Goal: Transaction & Acquisition: Purchase product/service

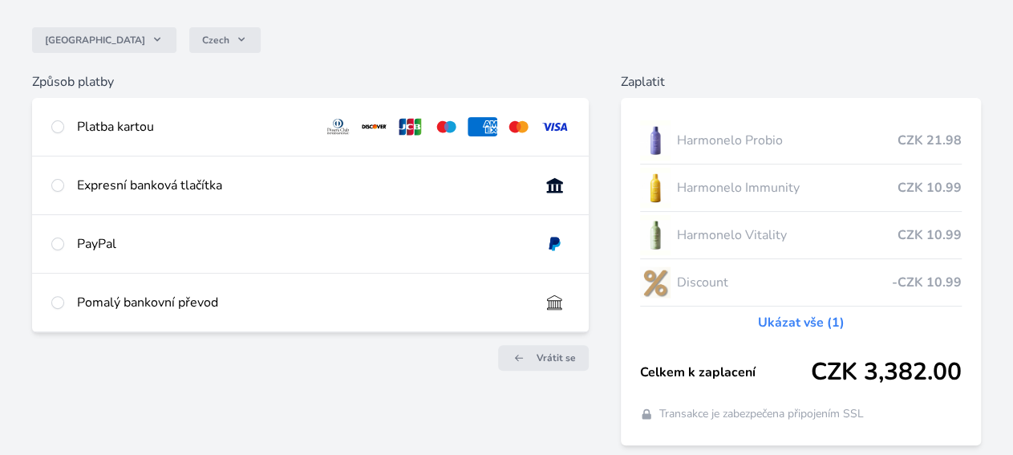
scroll to position [129, 0]
click at [345, 208] on div "Expresní banková tlačítka" at bounding box center [310, 185] width 557 height 58
radio input "true"
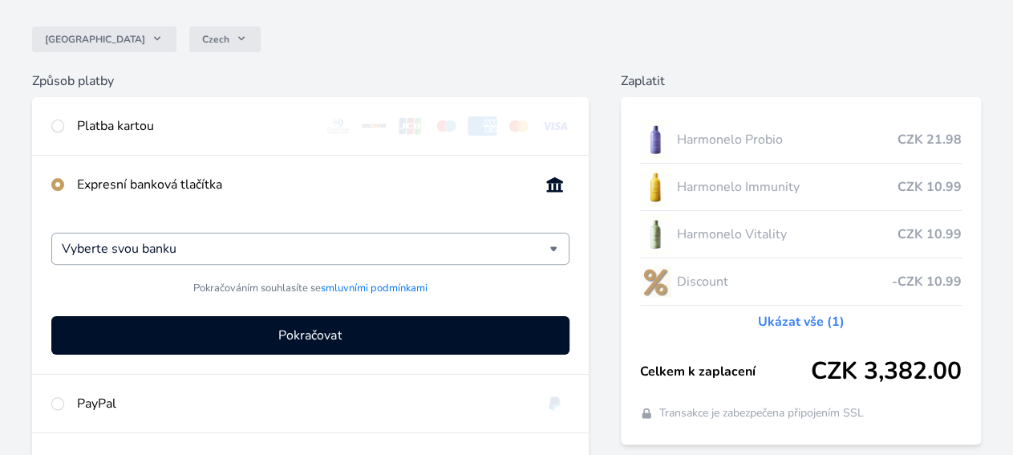
click at [339, 258] on input "Vyberte svou banku" at bounding box center [306, 248] width 488 height 19
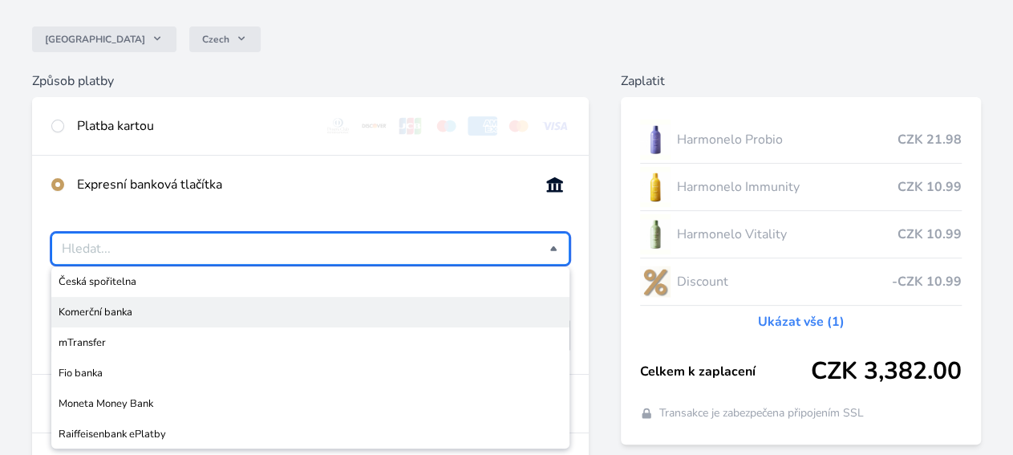
click at [373, 320] on span "Komerční banka" at bounding box center [311, 312] width 504 height 16
type input "Komerční banka"
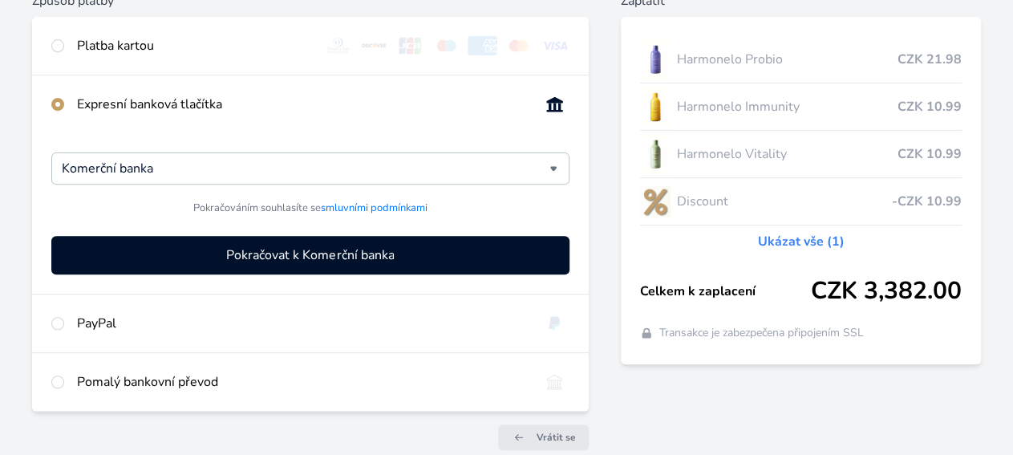
scroll to position [211, 0]
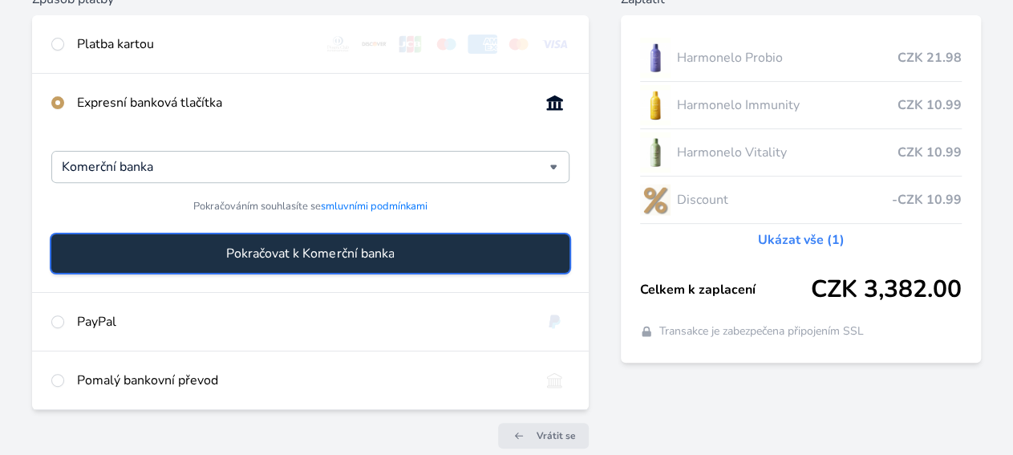
click at [293, 263] on span "Pokračovat k Komerční banka" at bounding box center [310, 253] width 168 height 19
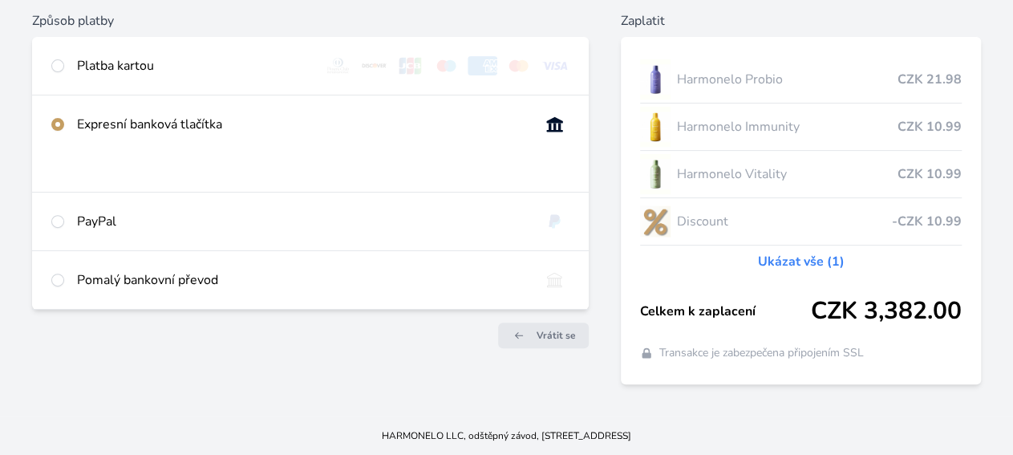
scroll to position [209, 0]
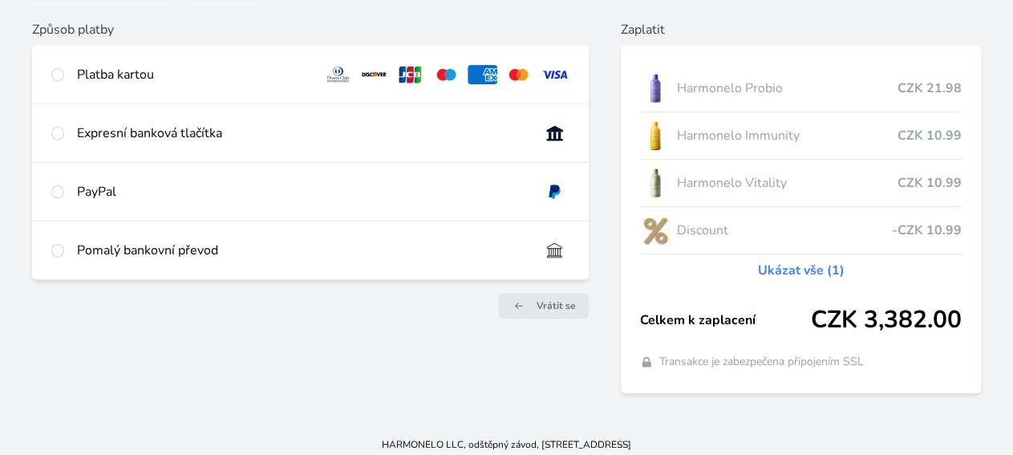
scroll to position [178, 0]
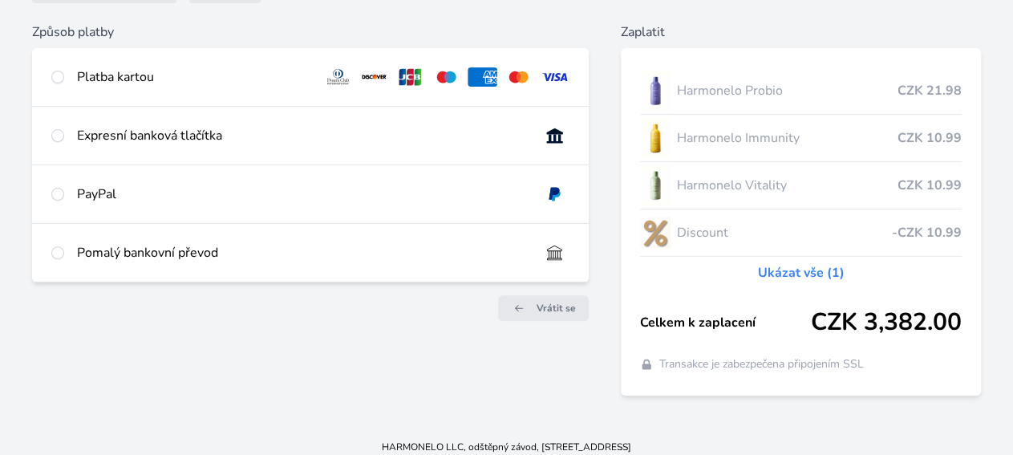
click at [290, 79] on div "Platba kartou" at bounding box center [193, 76] width 233 height 19
radio input "true"
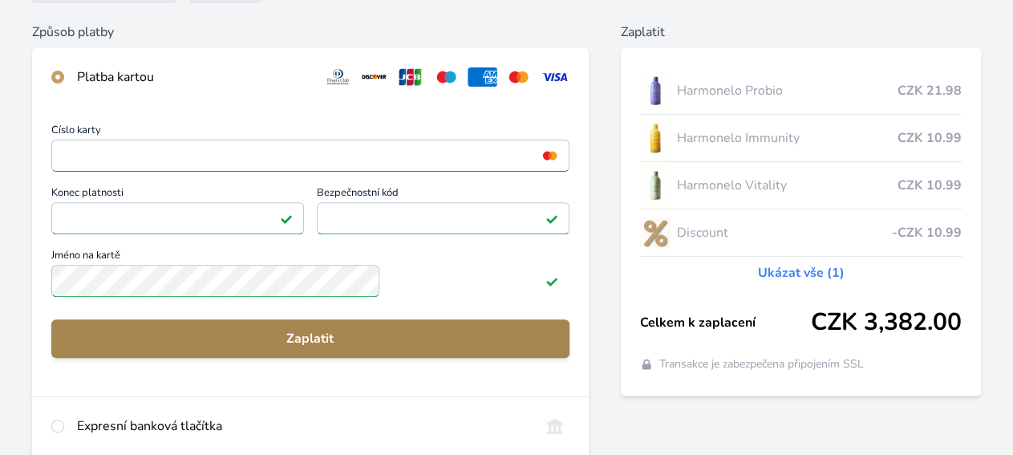
click at [326, 344] on span "Zaplatit" at bounding box center [310, 338] width 492 height 19
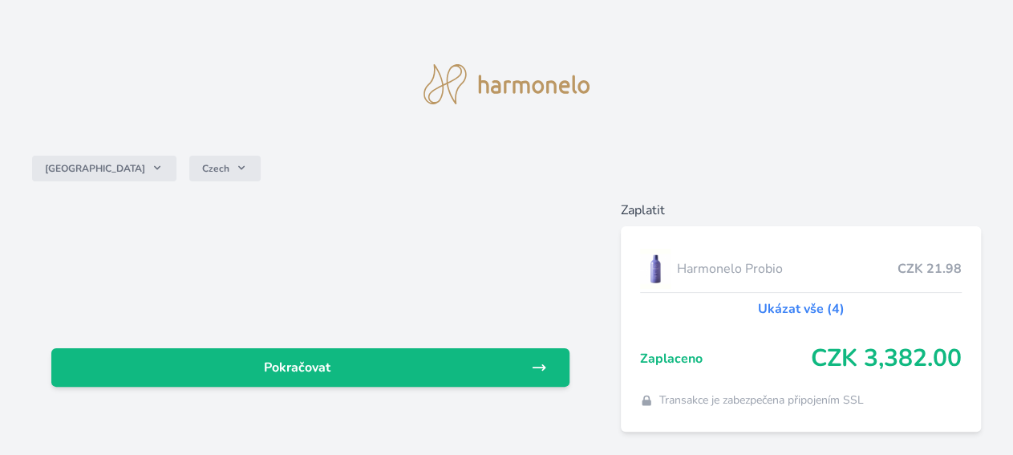
click at [757, 306] on link "Ukázat vše (4)" at bounding box center [800, 308] width 87 height 19
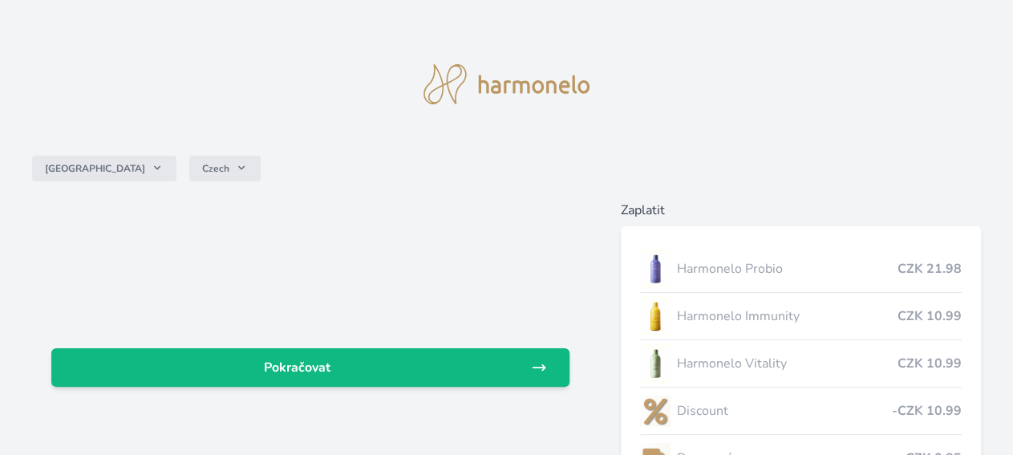
scroll to position [39, 0]
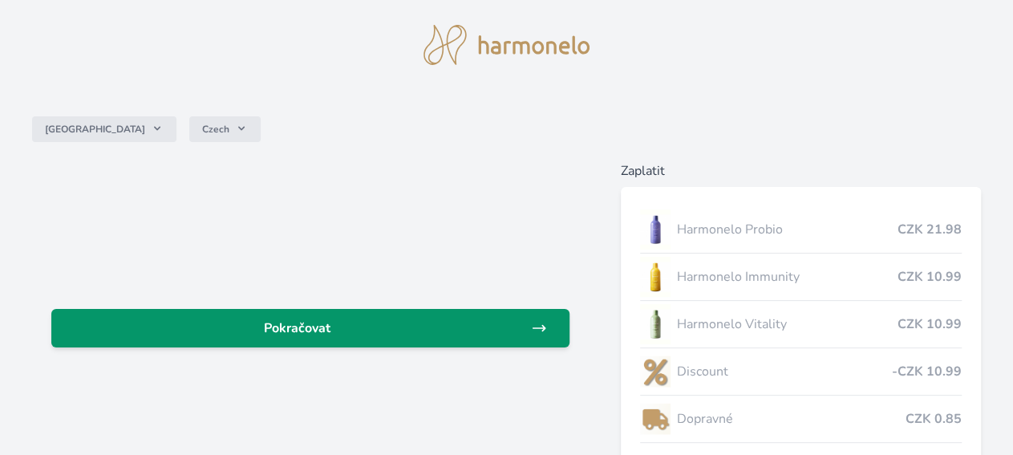
click at [457, 338] on link "Pokračovat" at bounding box center [310, 328] width 518 height 39
